Goal: Check status

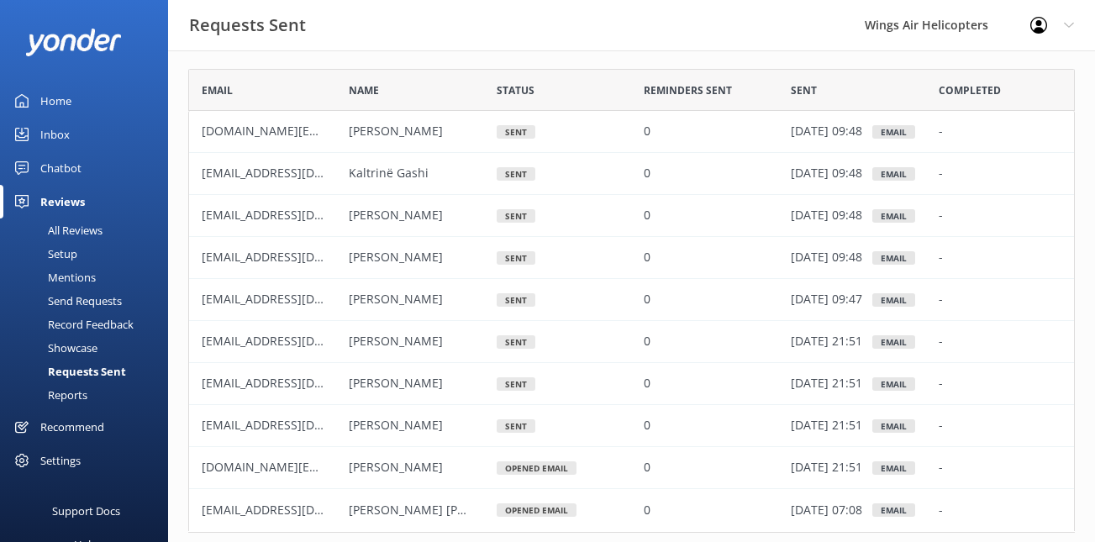
scroll to position [464, 886]
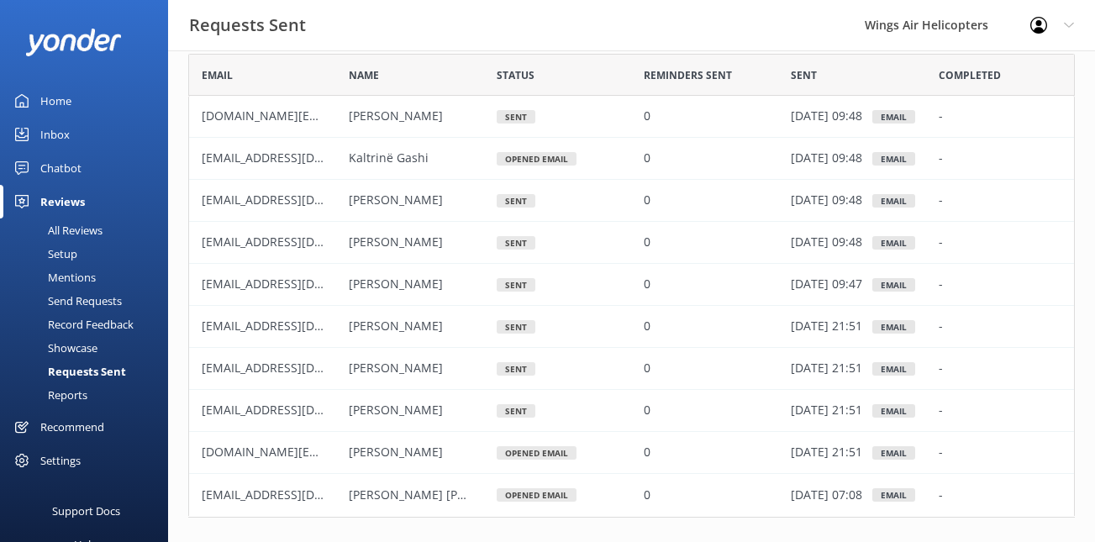
scroll to position [50, 0]
